Goal: Task Accomplishment & Management: Complete application form

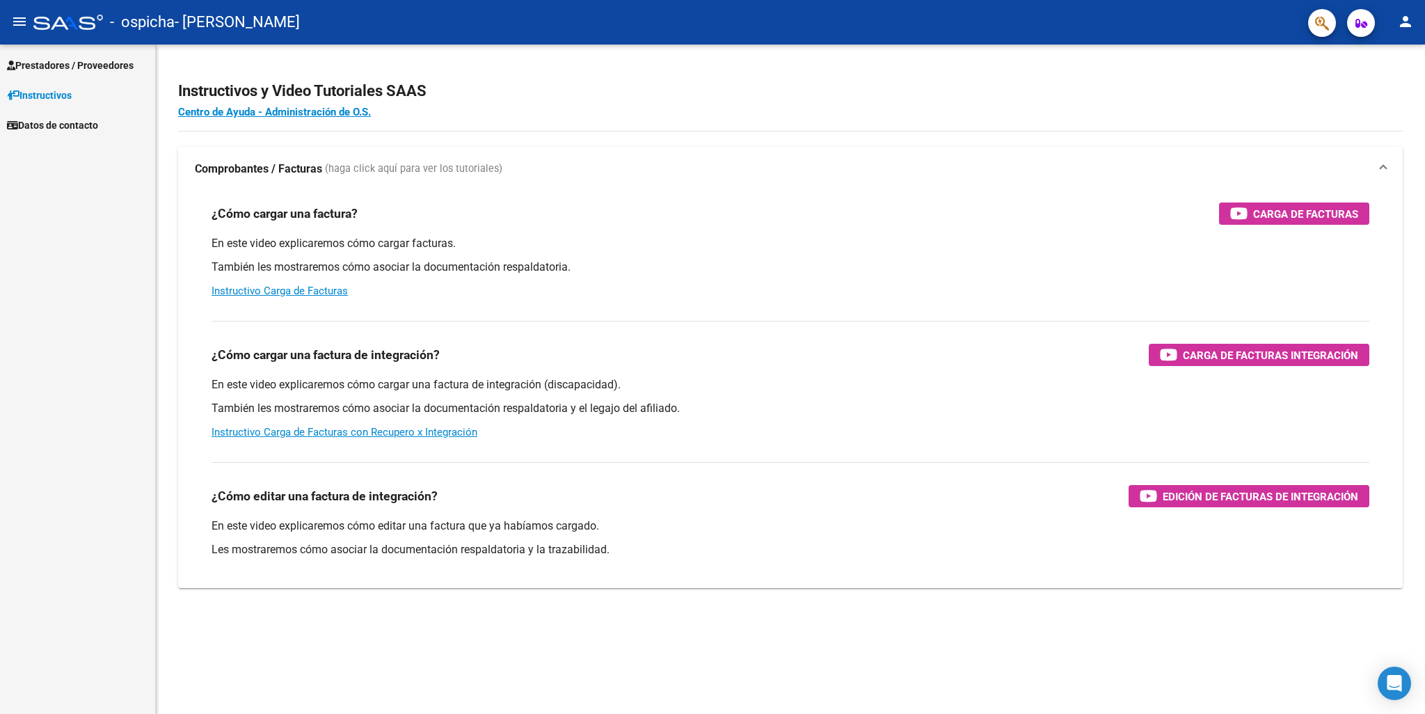
click at [89, 56] on link "Prestadores / Proveedores" at bounding box center [77, 65] width 155 height 30
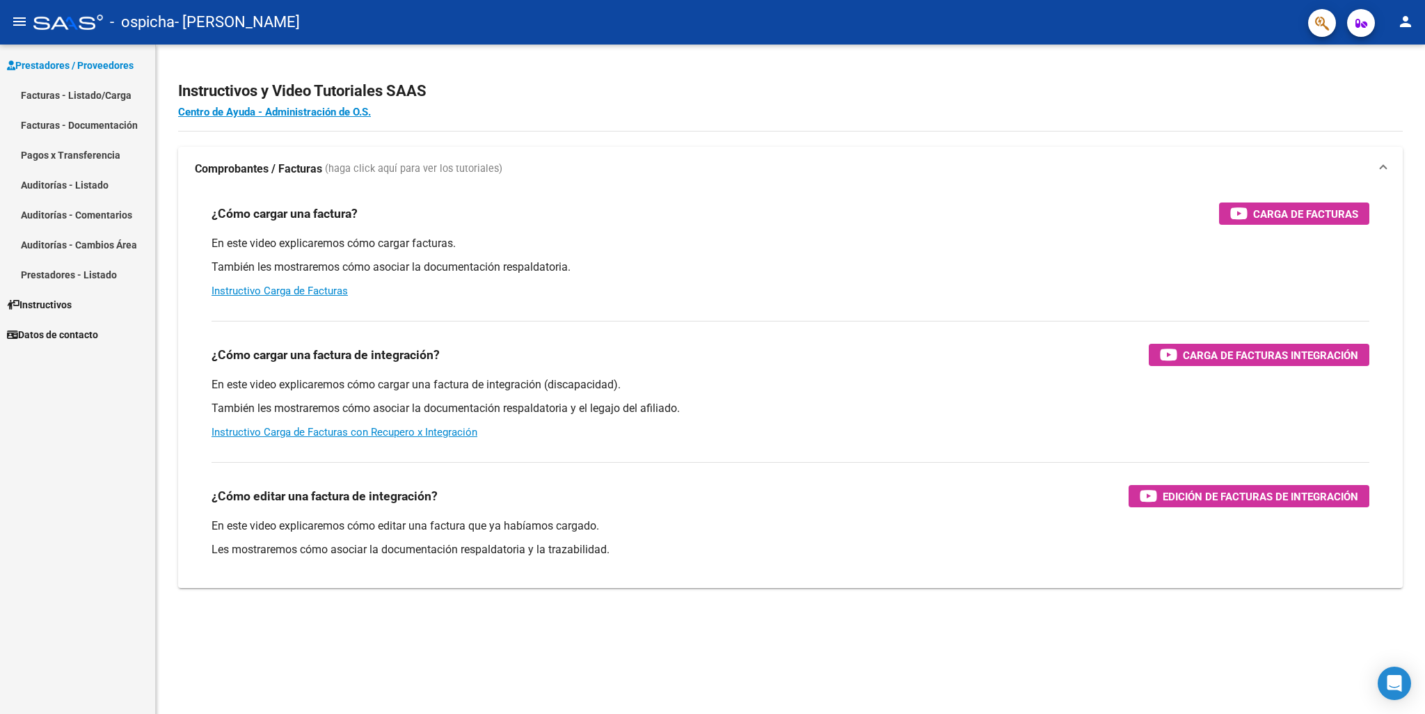
click at [89, 98] on link "Facturas - Listado/Carga" at bounding box center [77, 95] width 155 height 30
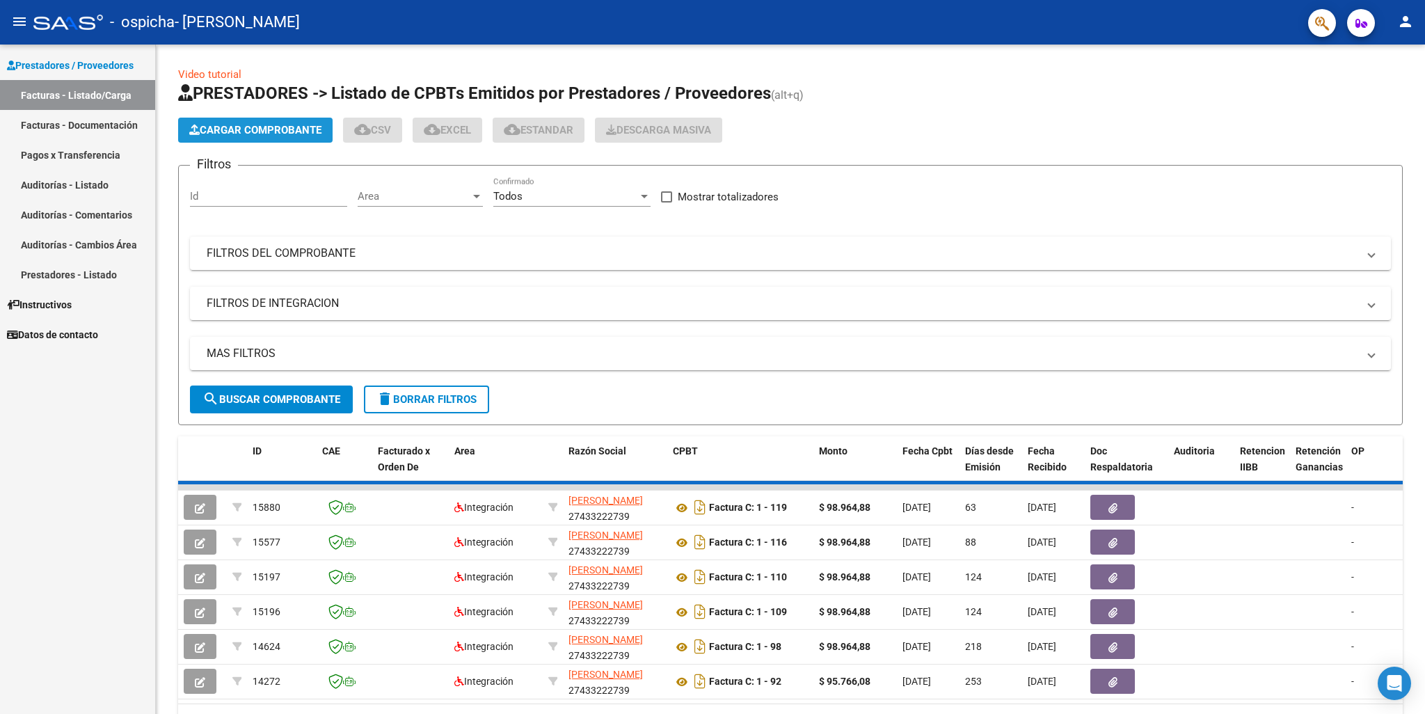
click at [248, 136] on span "Cargar Comprobante" at bounding box center [255, 130] width 132 height 13
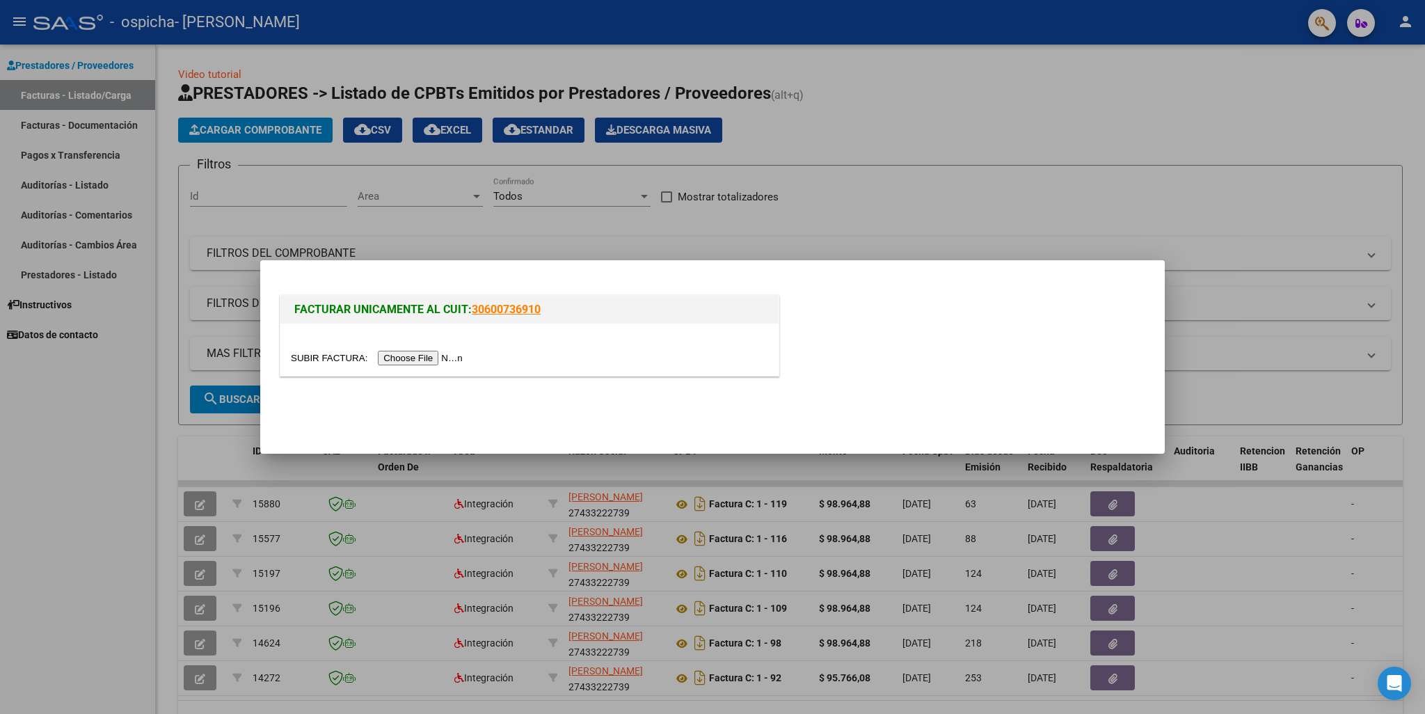
click at [403, 357] on input "file" at bounding box center [379, 358] width 176 height 15
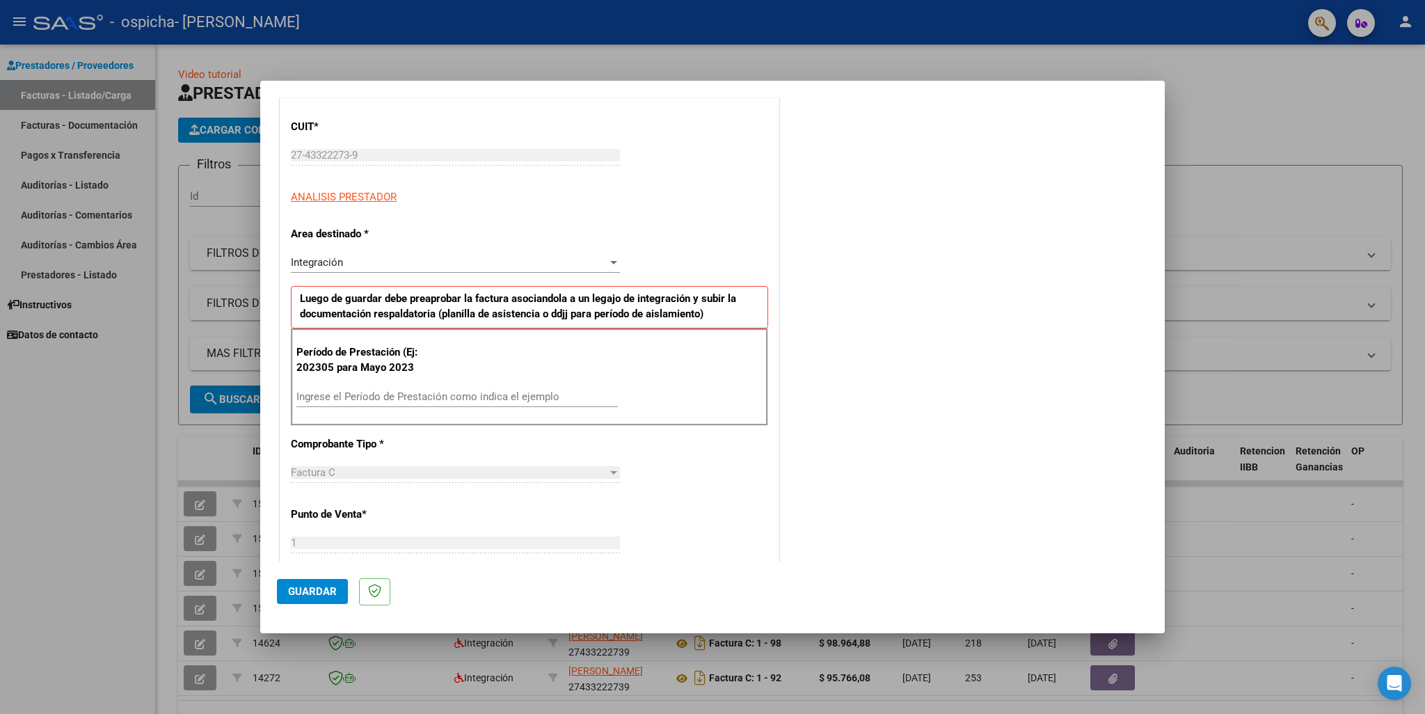
scroll to position [348, 0]
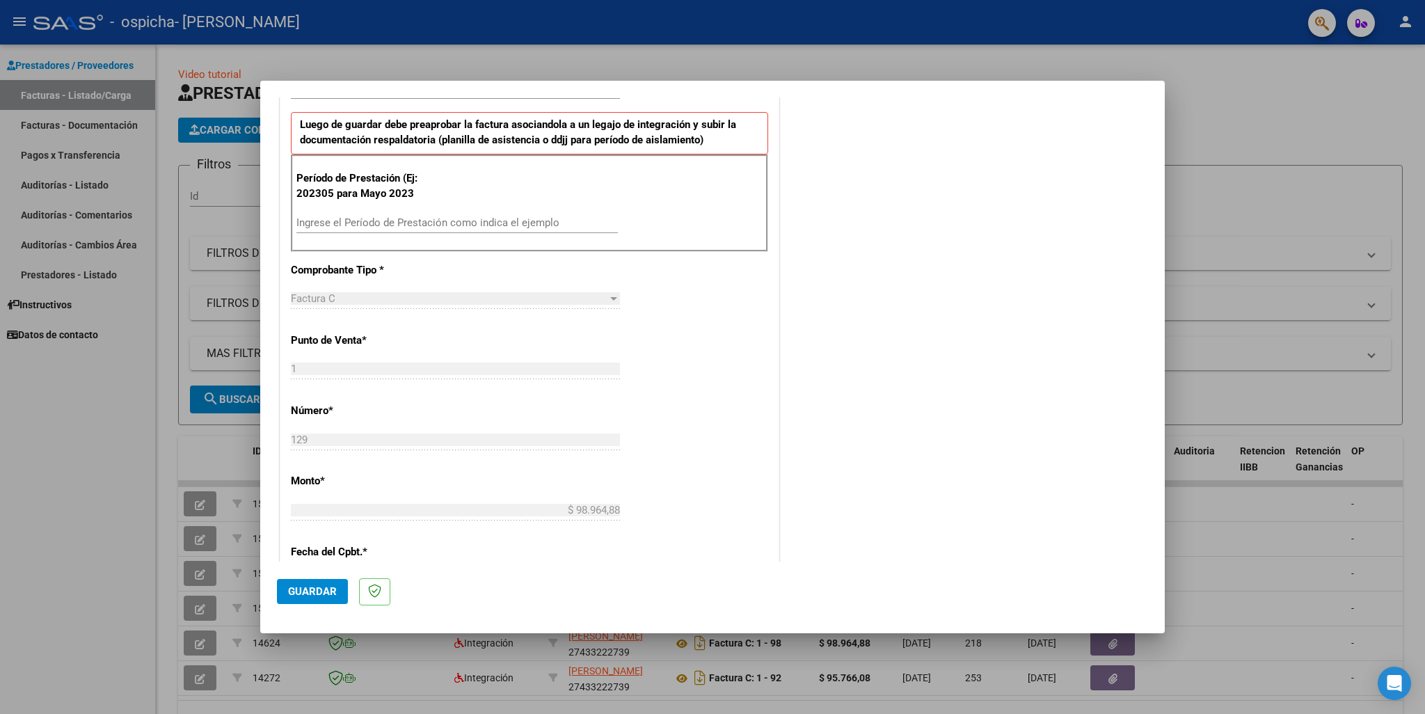
click at [360, 216] on input "Ingrese el Período de Prestación como indica el ejemplo" at bounding box center [456, 222] width 321 height 13
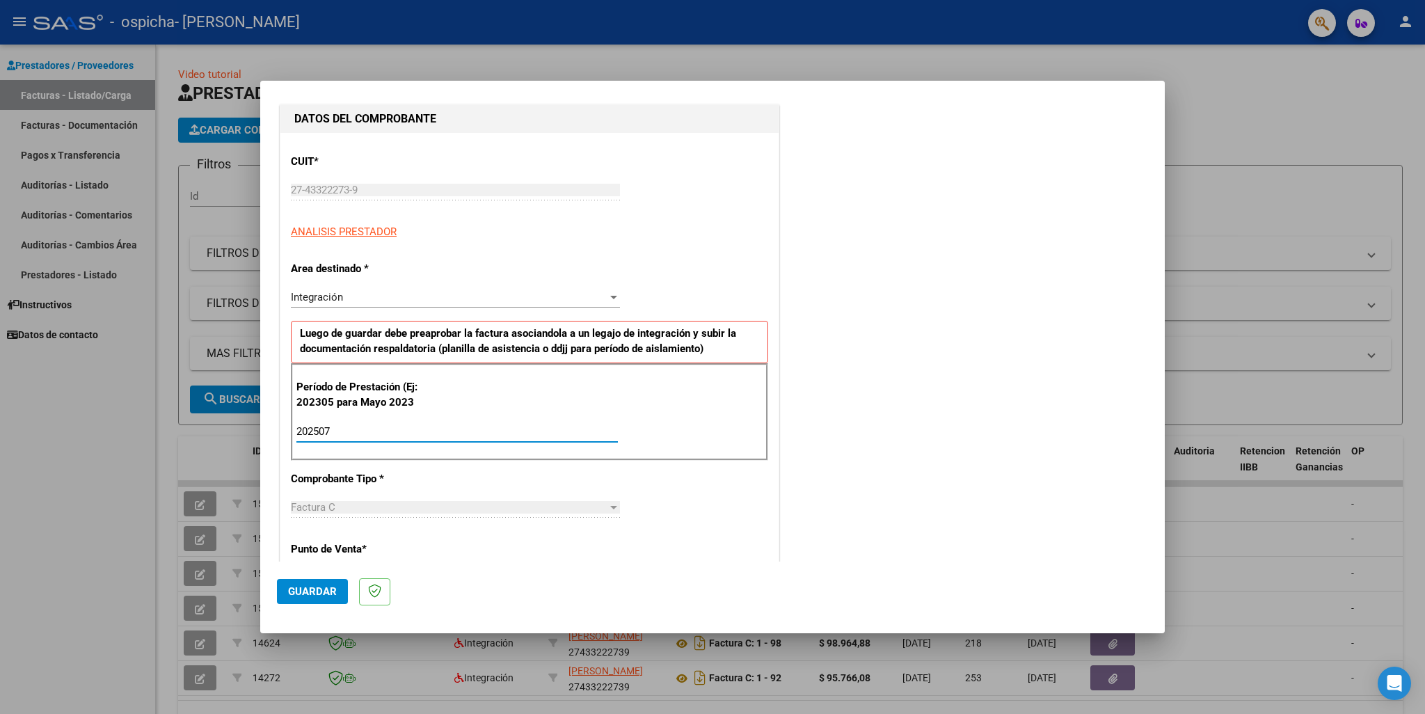
scroll to position [0, 0]
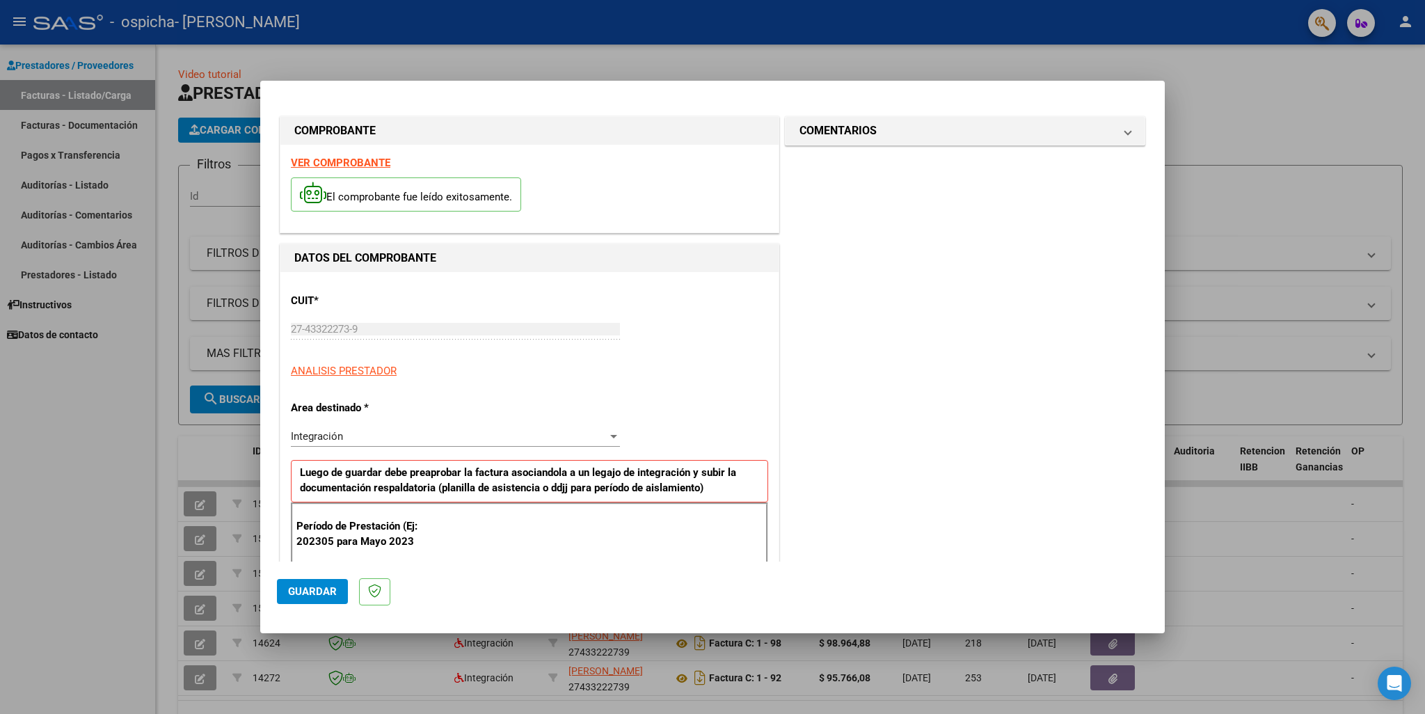
type input "202507"
click at [310, 587] on span "Guardar" at bounding box center [312, 591] width 49 height 13
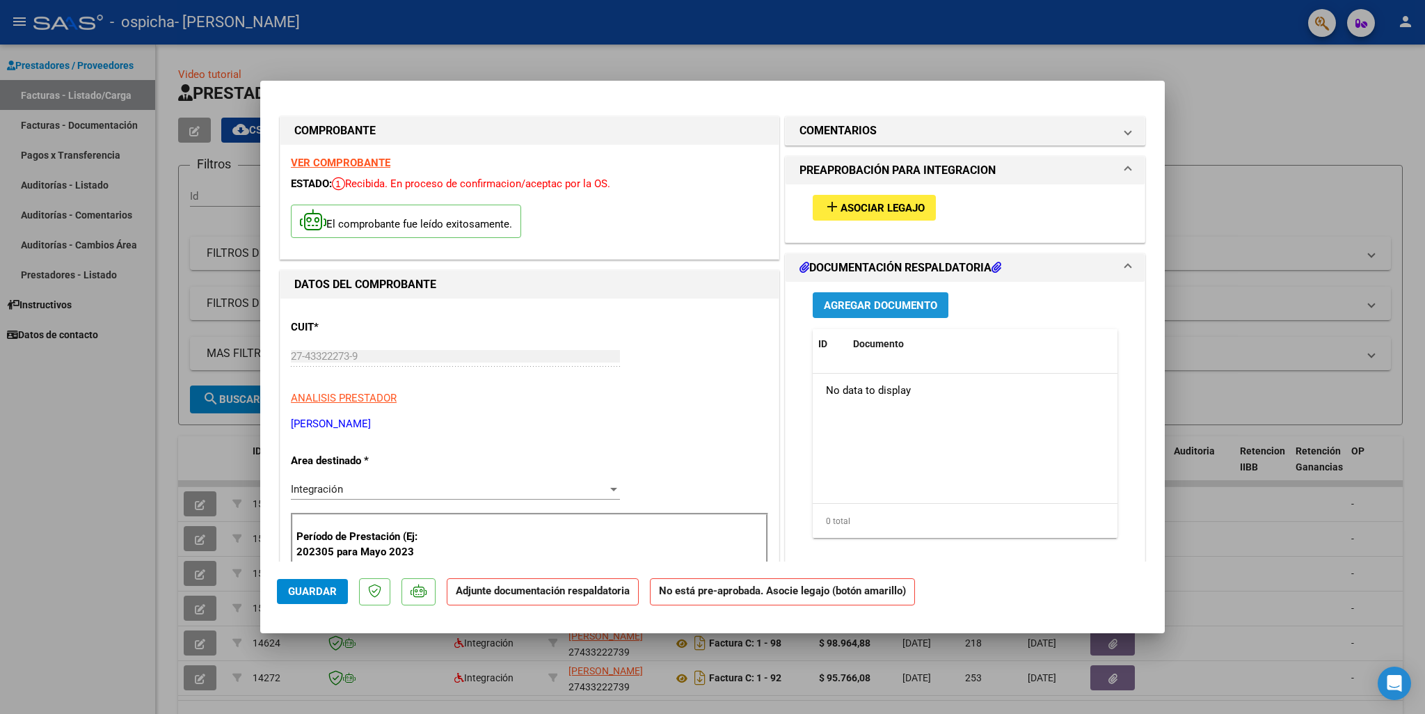
click at [868, 307] on span "Agregar Documento" at bounding box center [880, 305] width 113 height 13
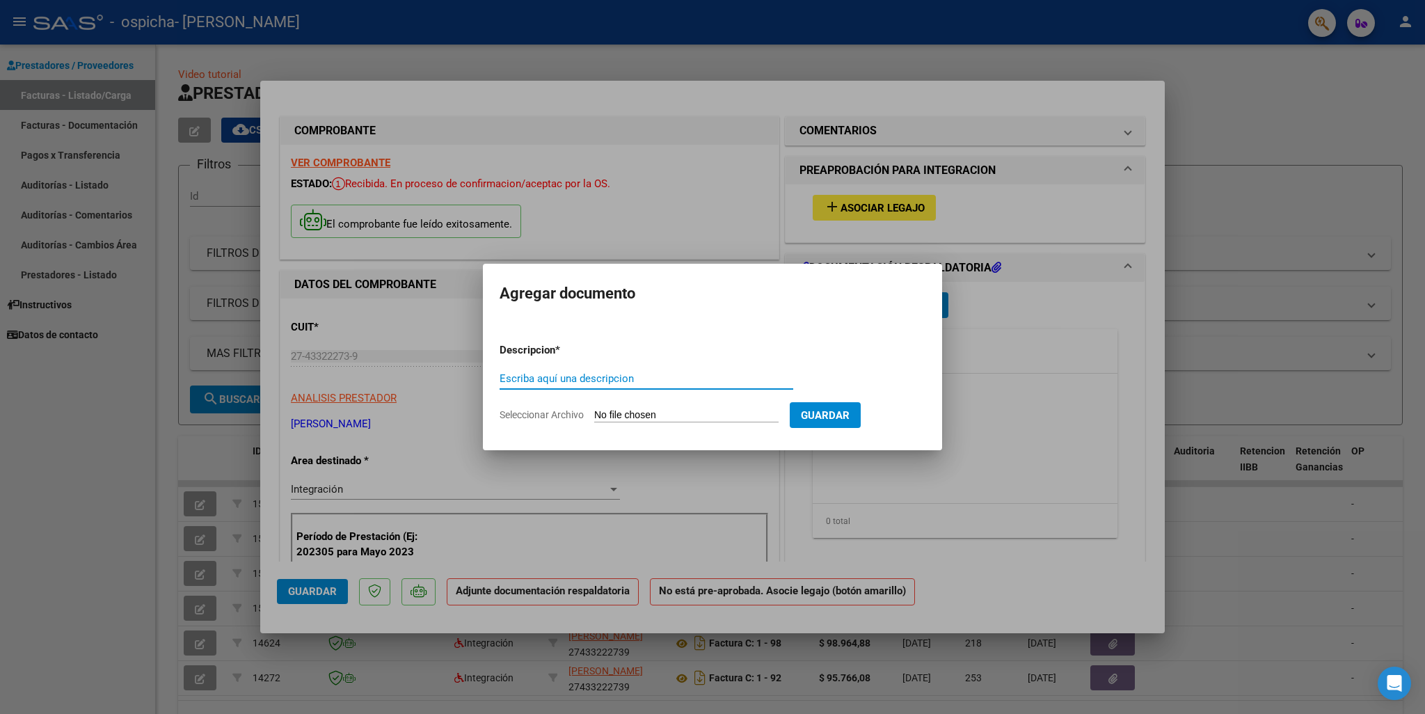
click at [659, 379] on input "Escriba aquí una descripcion" at bounding box center [646, 378] width 294 height 13
click at [849, 412] on span "Guardar" at bounding box center [825, 415] width 49 height 13
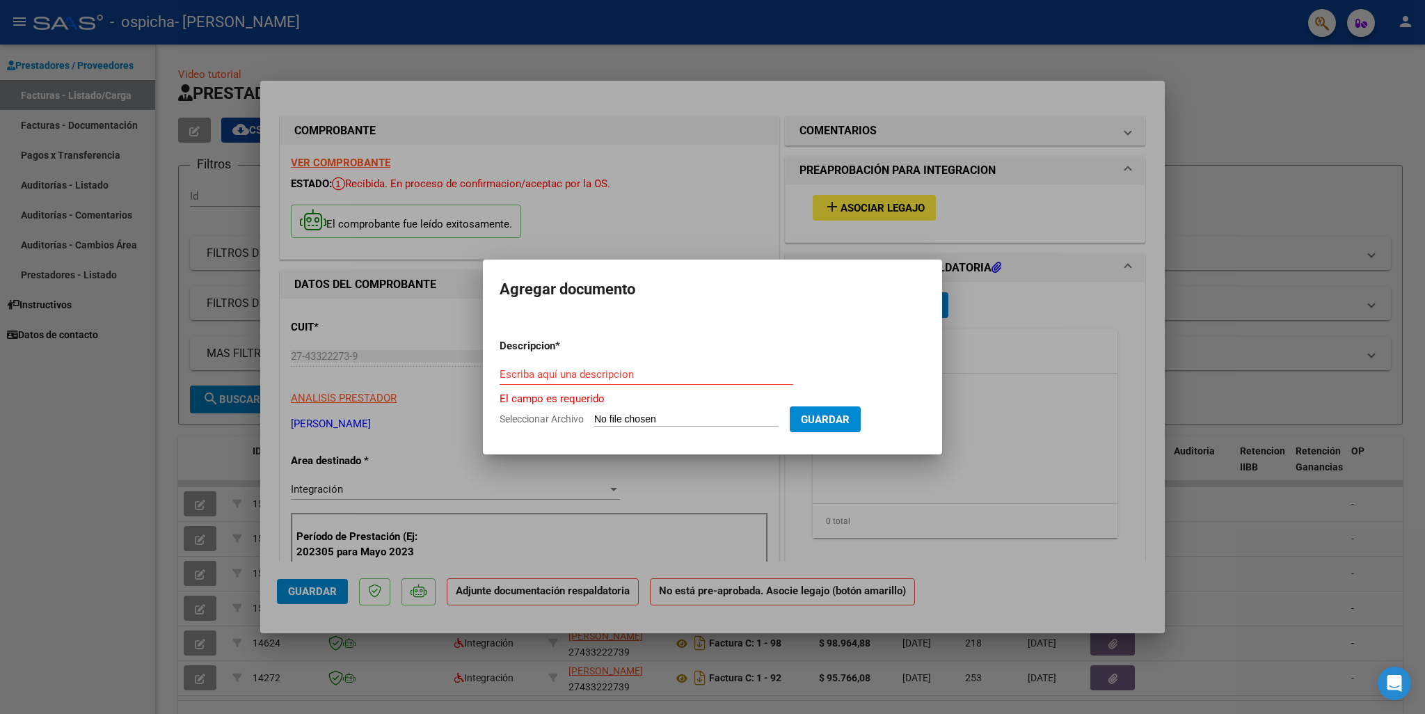
click at [593, 383] on div "Escriba aquí una descripcion" at bounding box center [646, 374] width 294 height 21
click at [593, 381] on div "Escriba aquí una descripcion" at bounding box center [646, 374] width 294 height 21
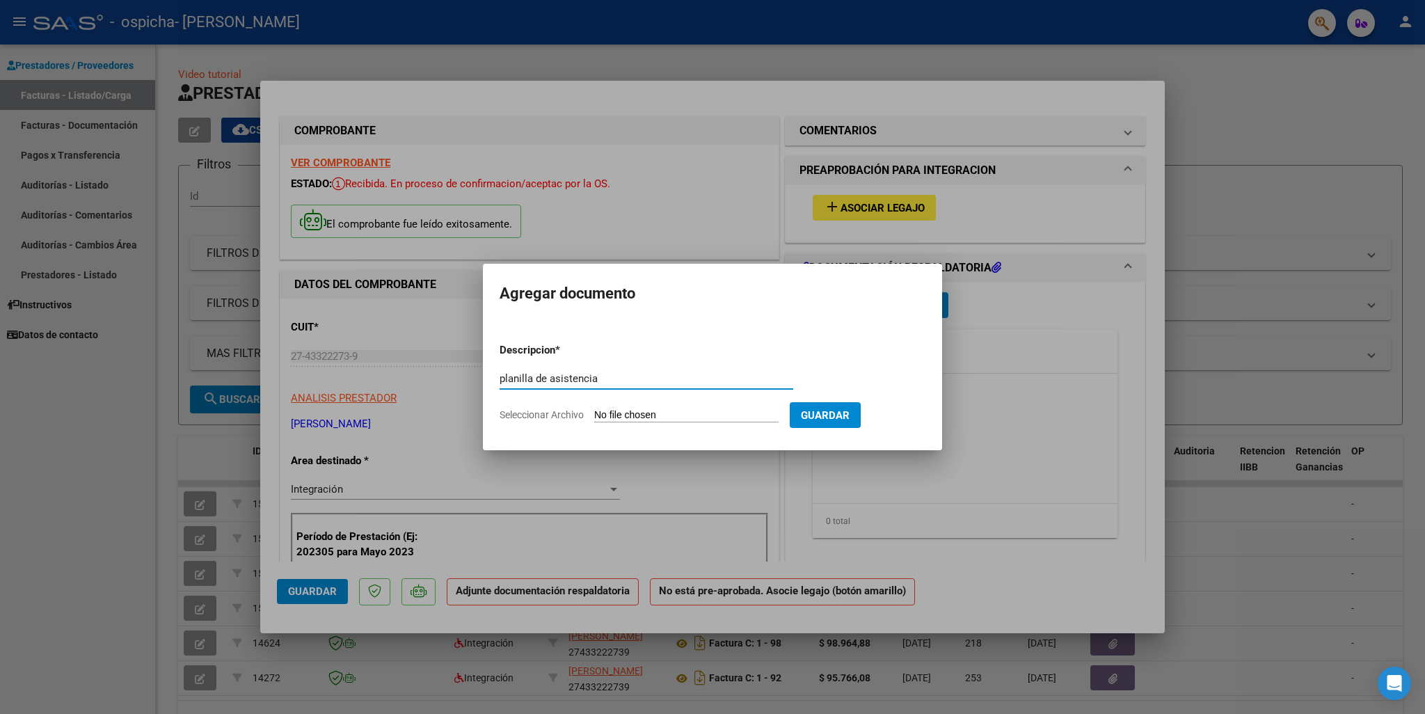
type input "planilla de asistencia"
click at [849, 410] on span "Guardar" at bounding box center [825, 415] width 49 height 13
click at [849, 419] on span "Guardar" at bounding box center [825, 415] width 49 height 13
click at [755, 404] on form "Descripcion * planilla de asistencia Escriba aquí una descripcion Seleccionar A…" at bounding box center [712, 383] width 426 height 102
click at [705, 413] on input "Seleccionar Archivo" at bounding box center [686, 415] width 184 height 13
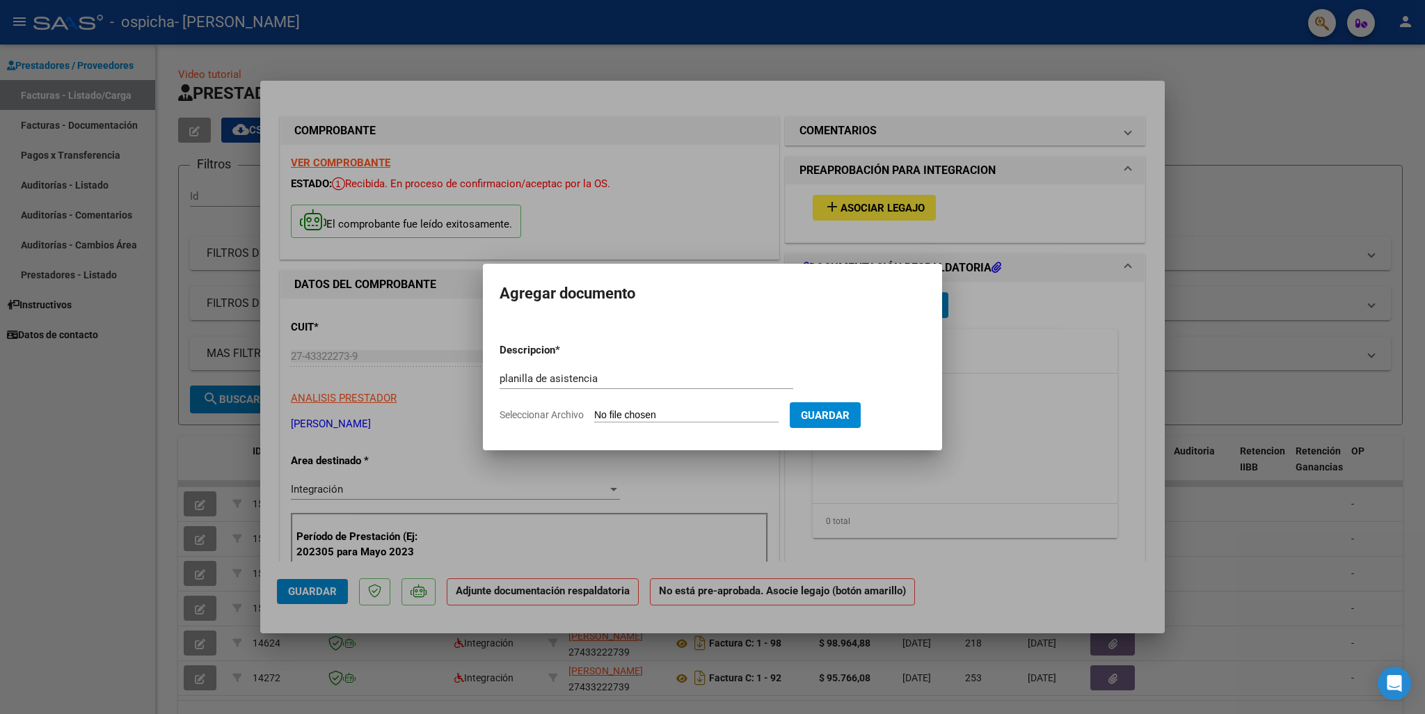
type input "C:\fakepath\asistencia [PERSON_NAME].jpeg"
click at [905, 415] on span "Guardar" at bounding box center [898, 415] width 49 height 13
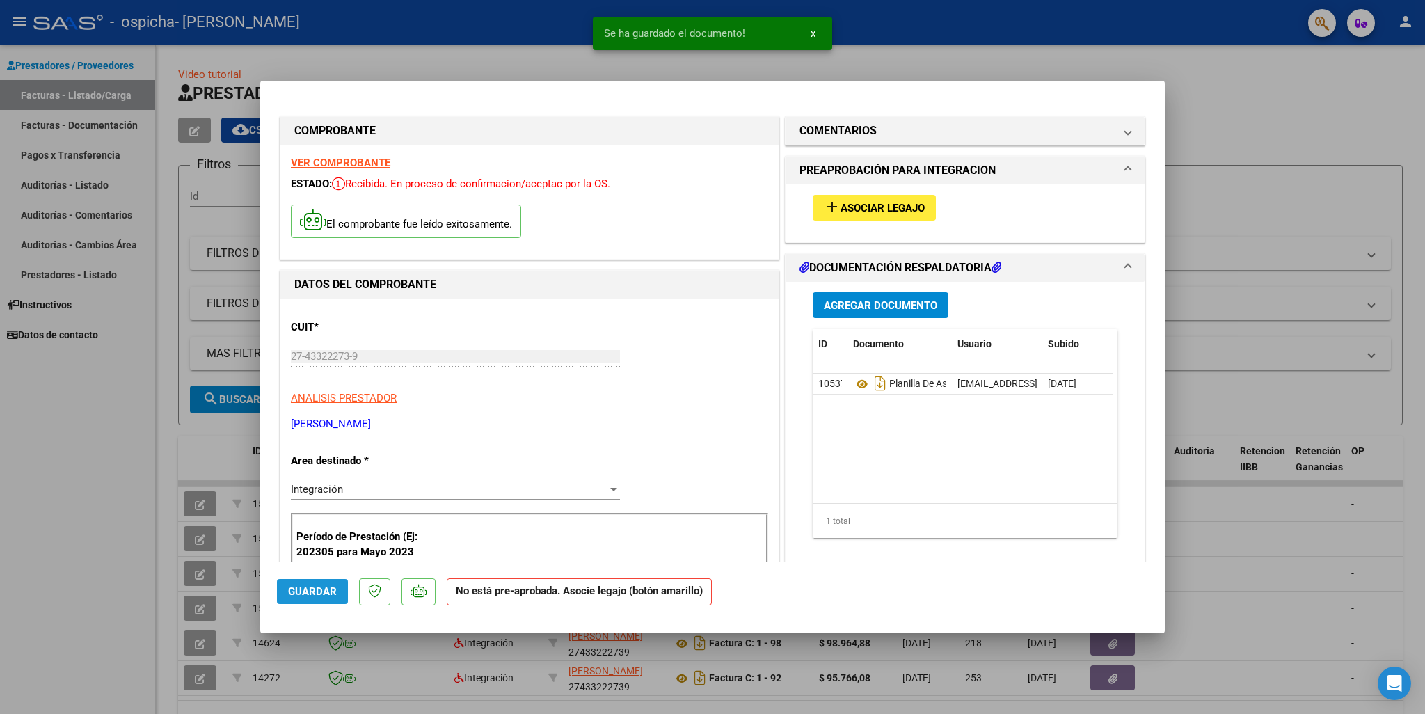
click at [322, 600] on button "Guardar" at bounding box center [312, 591] width 71 height 25
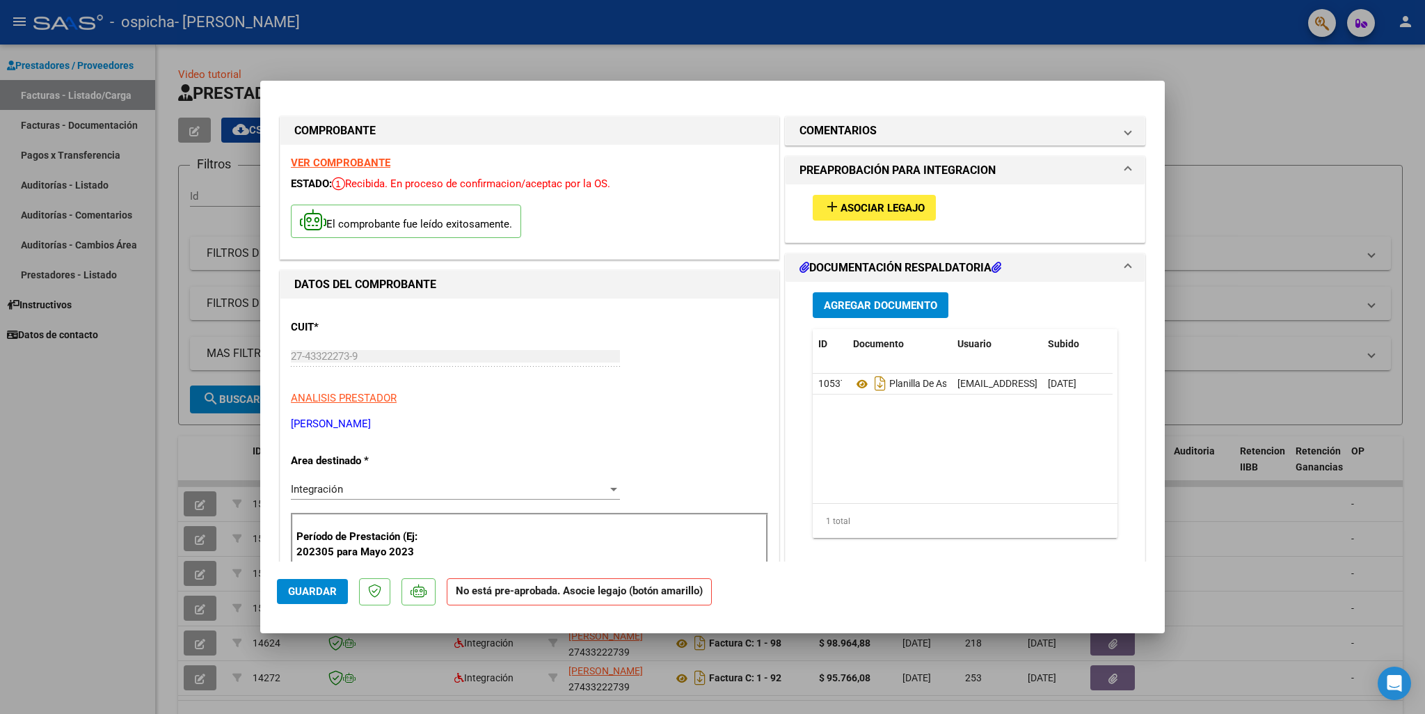
click at [915, 204] on span "Asociar Legajo" at bounding box center [882, 208] width 84 height 13
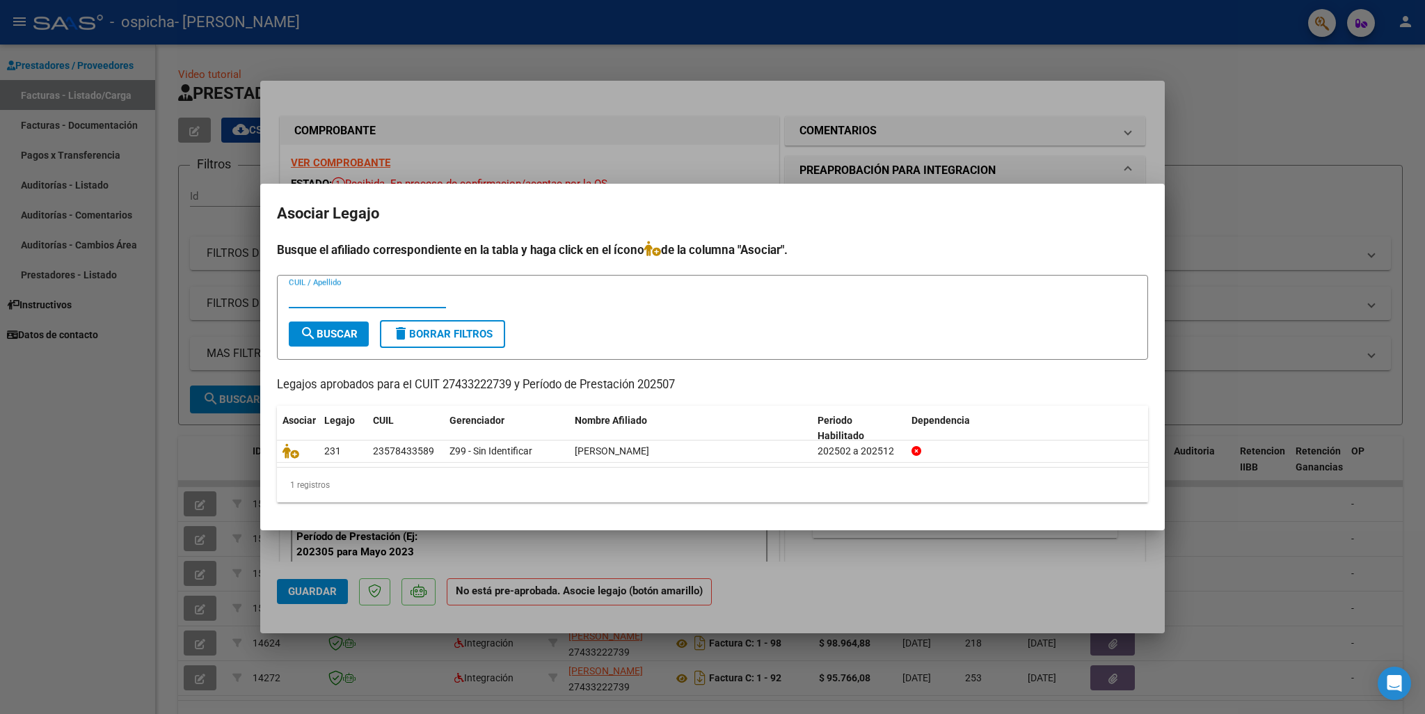
click at [300, 301] on input "CUIL / Apellido" at bounding box center [367, 297] width 157 height 13
click at [338, 326] on button "search Buscar" at bounding box center [329, 333] width 80 height 25
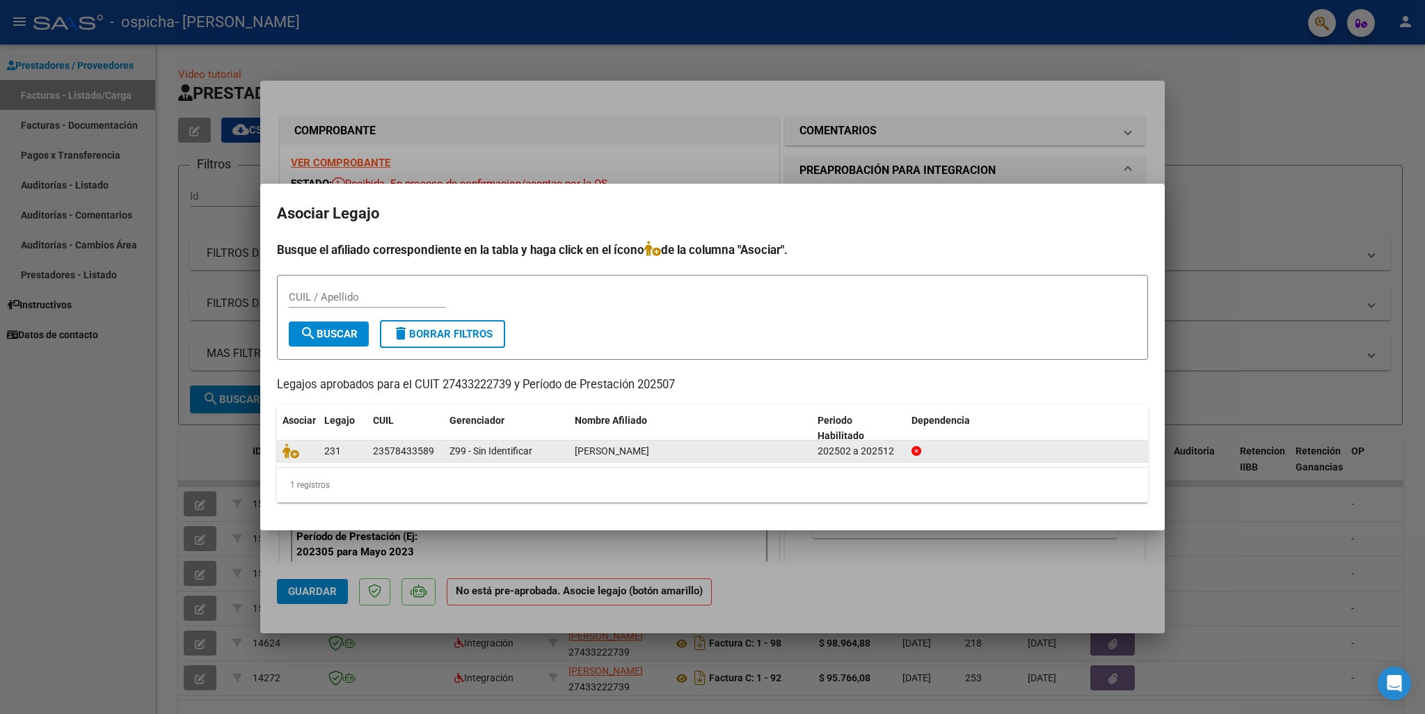
click at [438, 454] on div "23578433589" at bounding box center [405, 451] width 65 height 16
click at [718, 447] on div "[PERSON_NAME]" at bounding box center [691, 451] width 232 height 16
click at [649, 451] on span "[PERSON_NAME]" at bounding box center [612, 450] width 74 height 11
click at [284, 447] on icon at bounding box center [290, 450] width 17 height 15
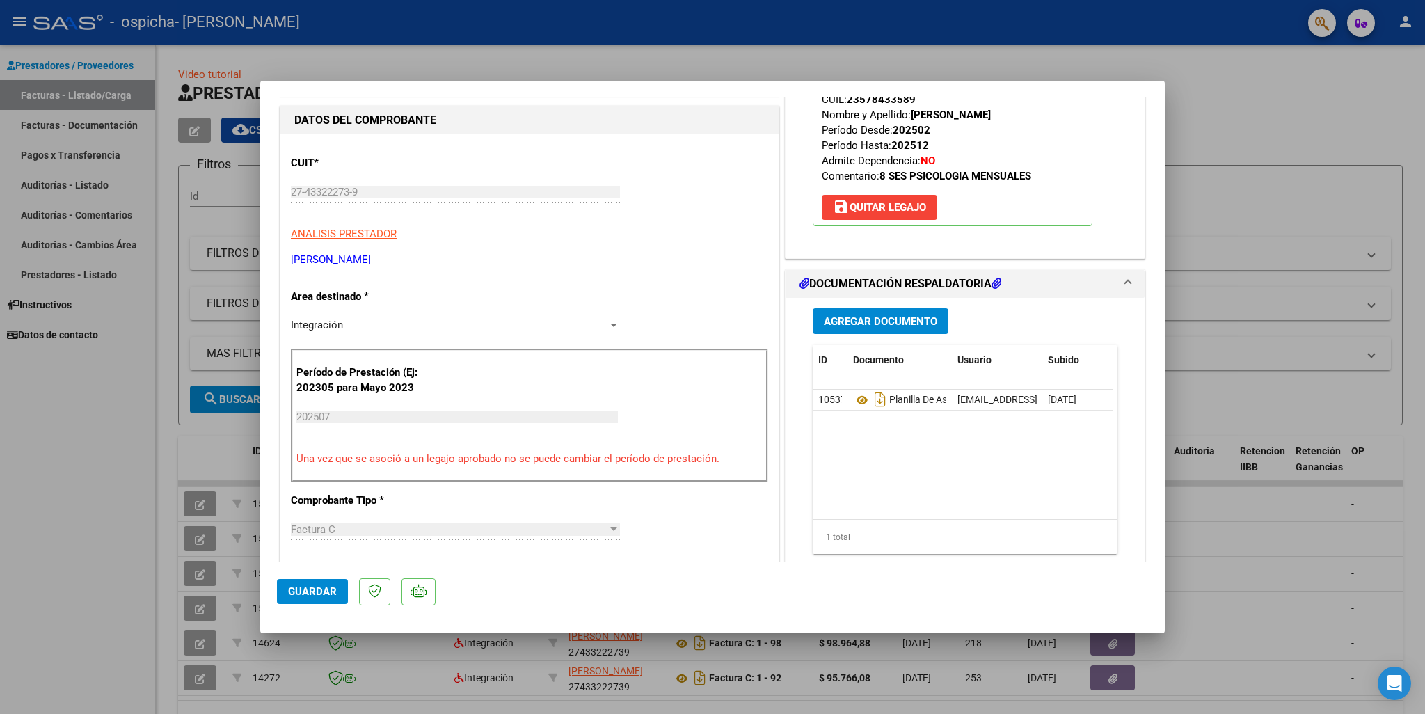
scroll to position [209, 0]
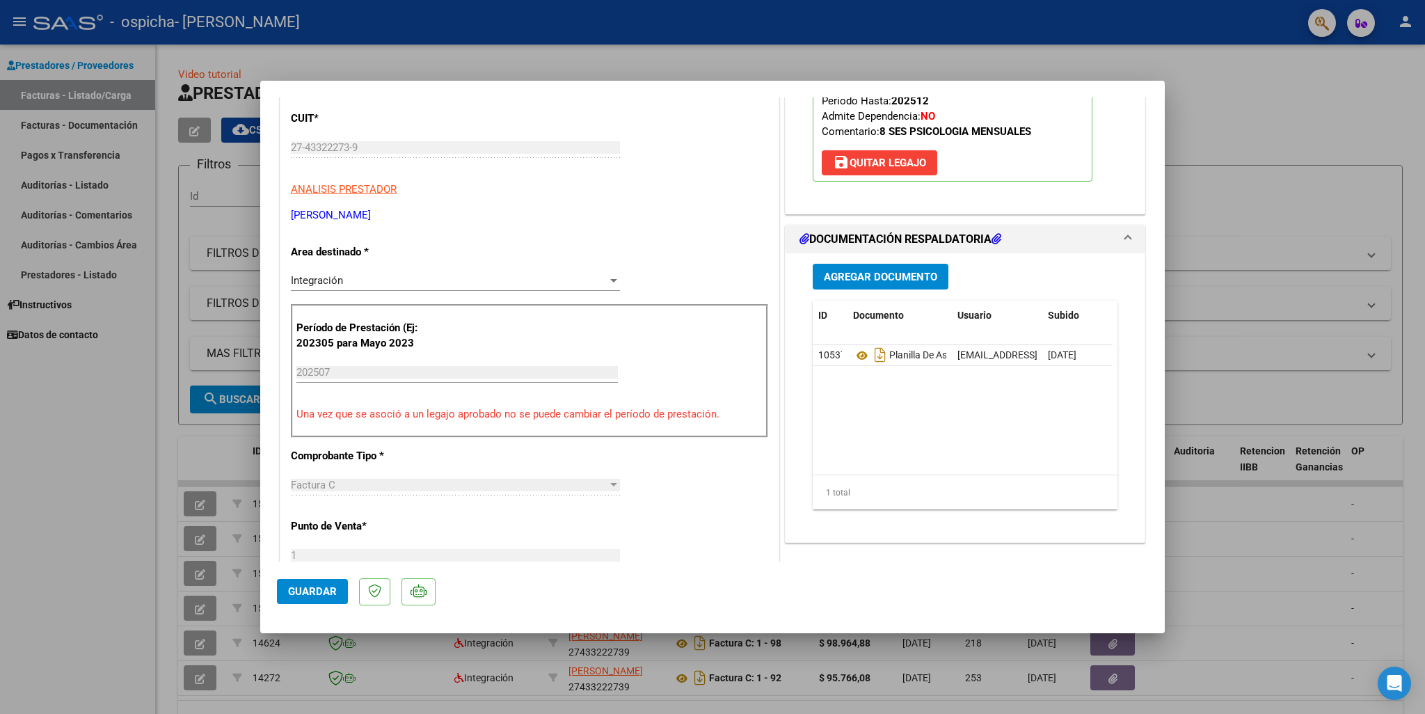
click at [320, 579] on button "Guardar" at bounding box center [312, 591] width 71 height 25
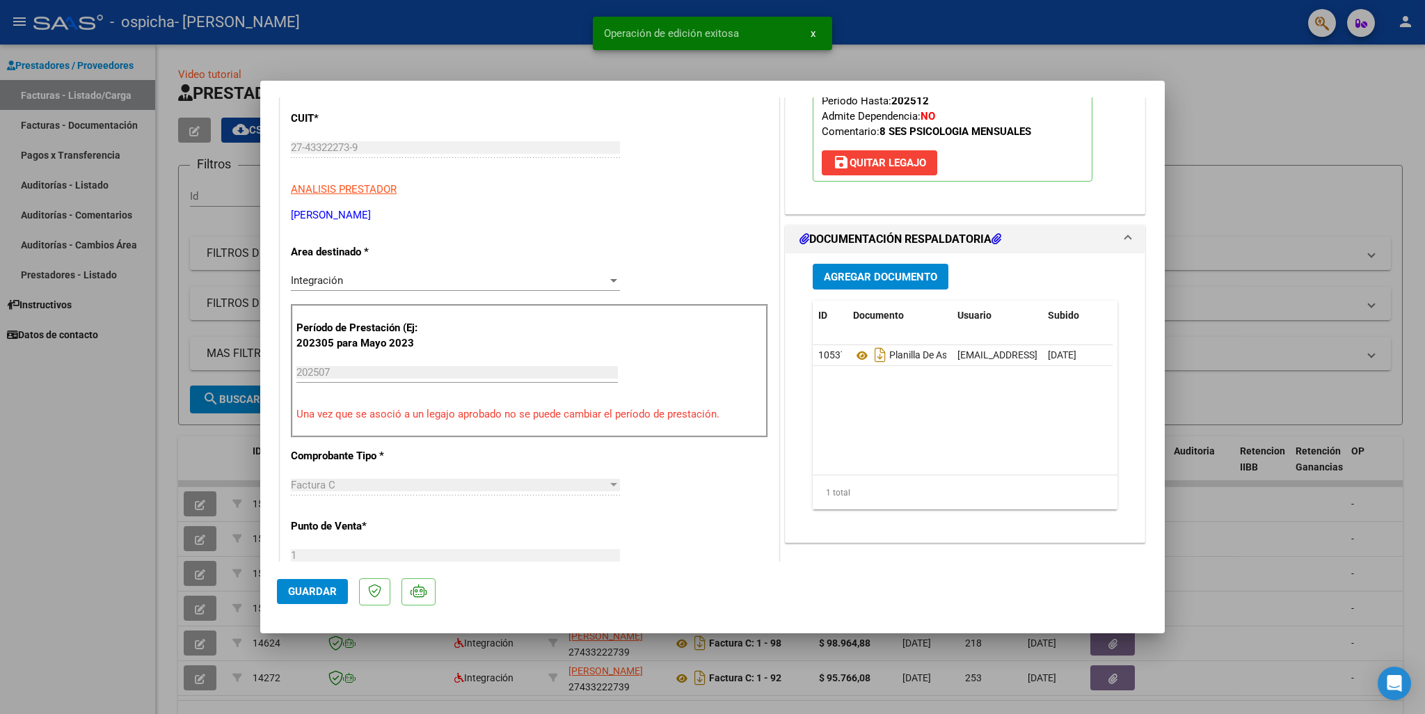
click at [1209, 119] on div at bounding box center [712, 357] width 1425 height 714
type input "$ 0,00"
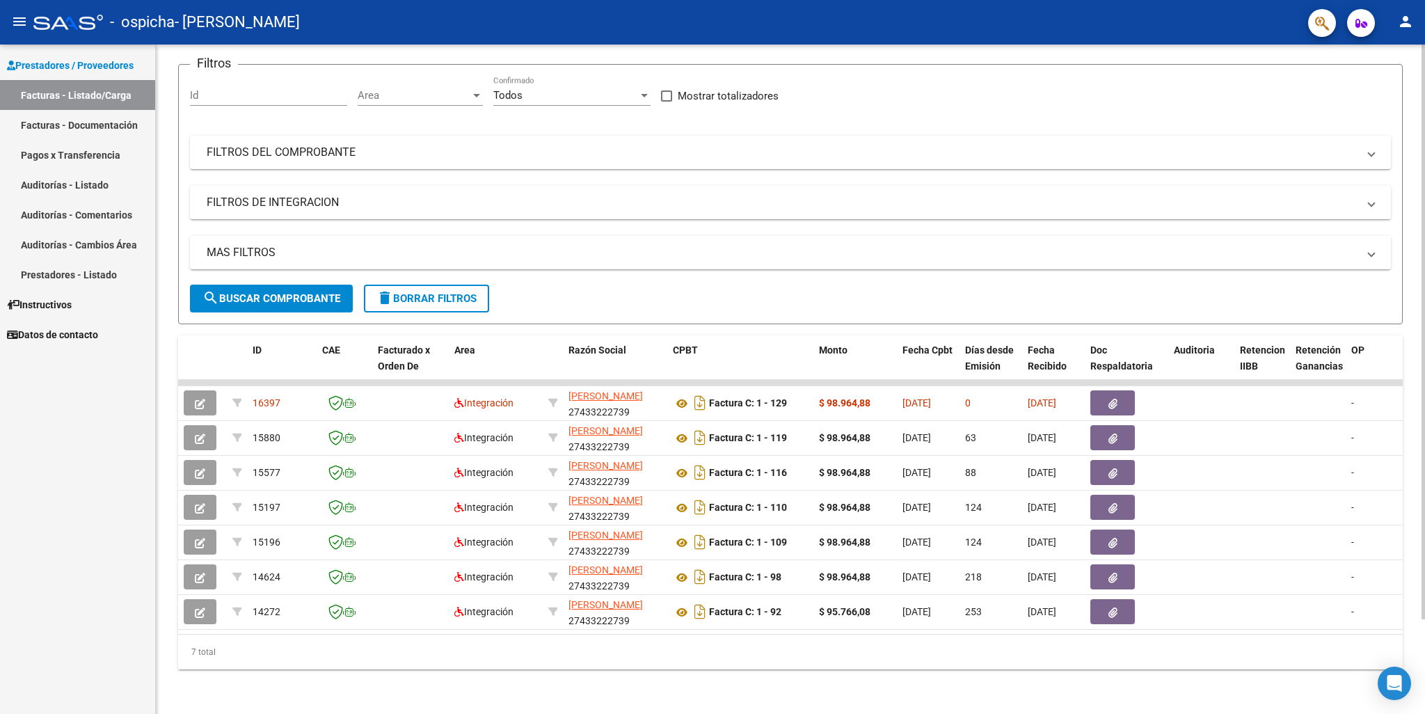
scroll to position [40, 0]
